Goal: Register for event/course

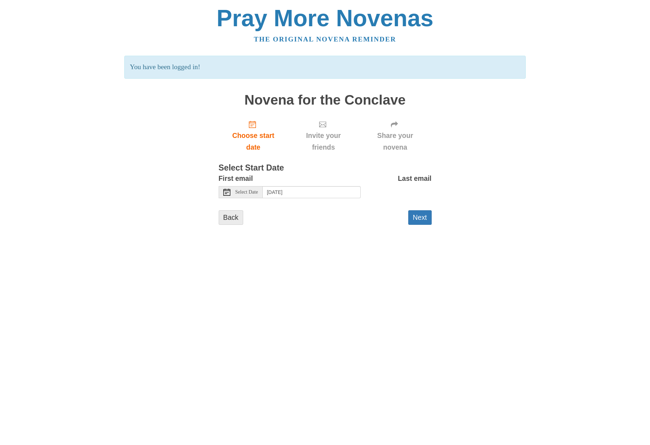
click at [226, 213] on link "Back" at bounding box center [231, 217] width 24 height 15
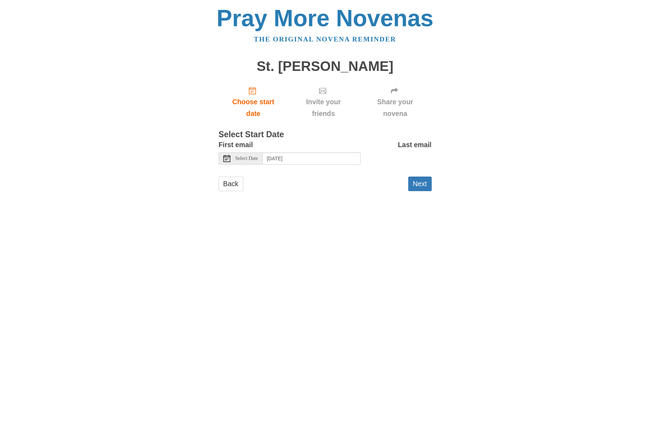
click at [246, 159] on div "Select Date" at bounding box center [241, 159] width 44 height 12
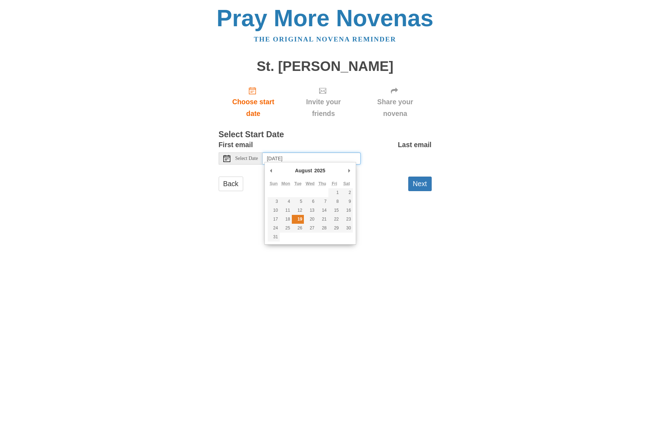
type input "[DATE]"
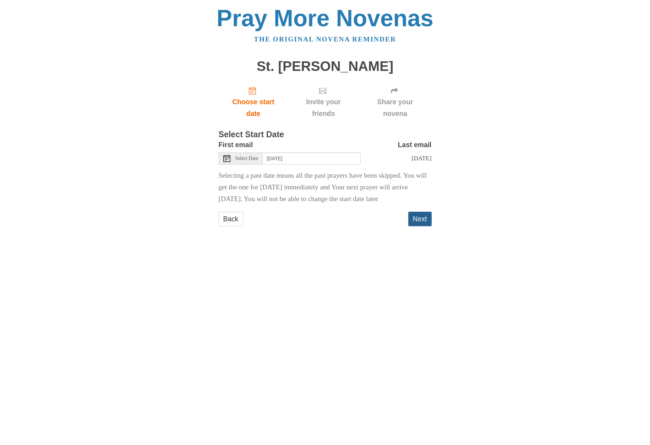
click at [419, 216] on button "Next" at bounding box center [419, 219] width 23 height 15
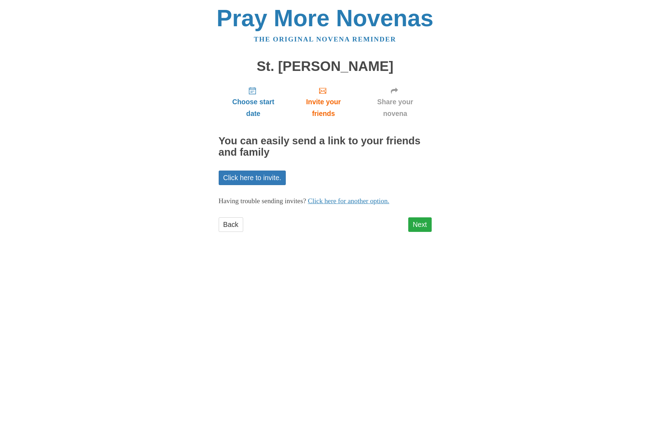
click at [419, 219] on link "Next" at bounding box center [419, 225] width 23 height 15
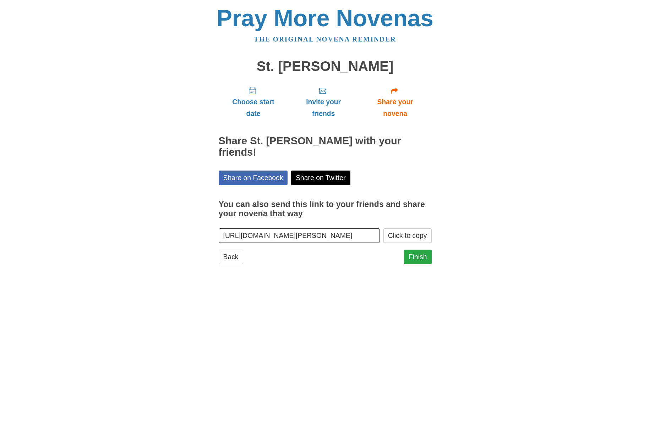
click at [415, 250] on link "Finish" at bounding box center [418, 257] width 28 height 15
